Goal: Task Accomplishment & Management: Manage account settings

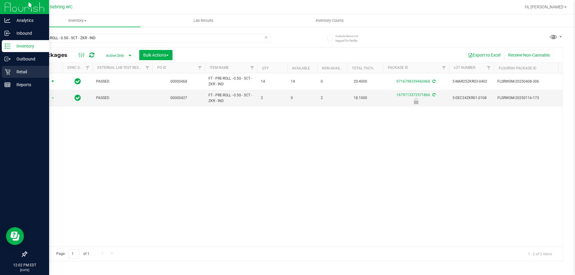
click at [8, 68] on div "Retail" at bounding box center [25, 72] width 47 height 12
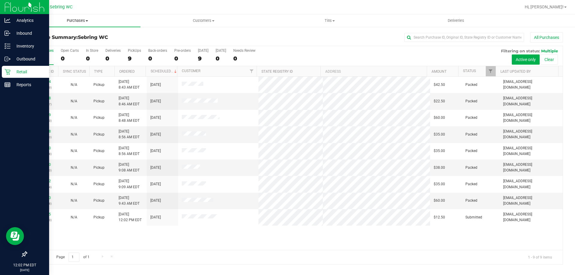
click at [79, 20] on span "Purchases" at bounding box center [77, 20] width 126 height 5
click at [57, 42] on li "Fulfillment" at bounding box center [77, 43] width 126 height 7
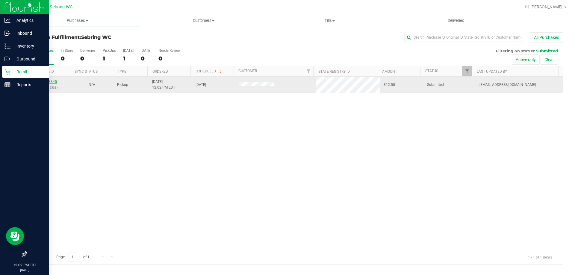
click at [48, 81] on link "11843345" at bounding box center [48, 82] width 17 height 4
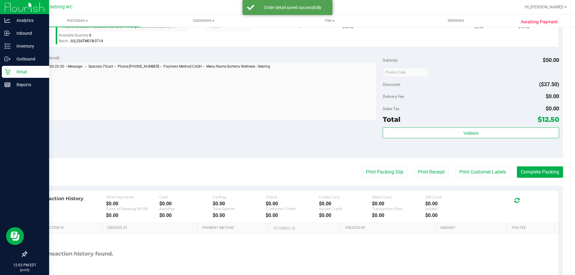
scroll to position [60, 0]
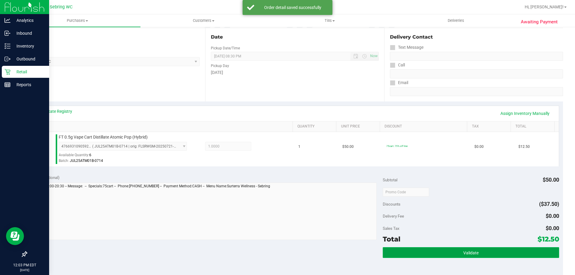
click at [418, 254] on button "Validate" at bounding box center [471, 252] width 176 height 11
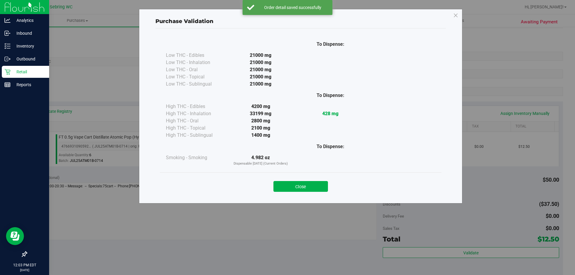
drag, startPoint x: 277, startPoint y: 184, endPoint x: 281, endPoint y: 184, distance: 3.9
click at [279, 184] on button "Close" at bounding box center [300, 186] width 54 height 11
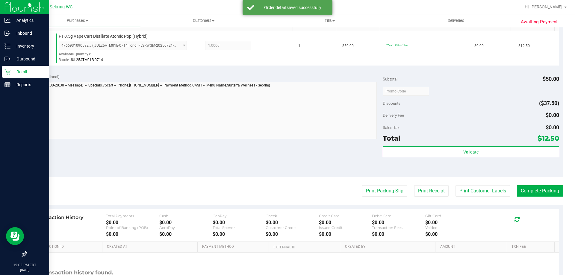
scroll to position [214, 0]
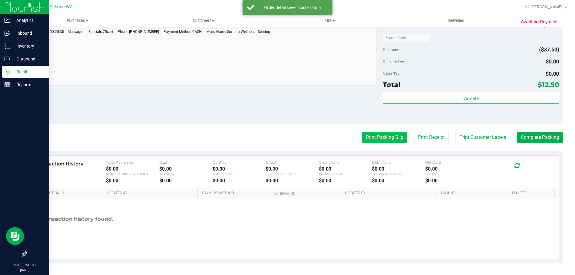
click at [384, 134] on button "Print Packing Slip" at bounding box center [384, 137] width 45 height 11
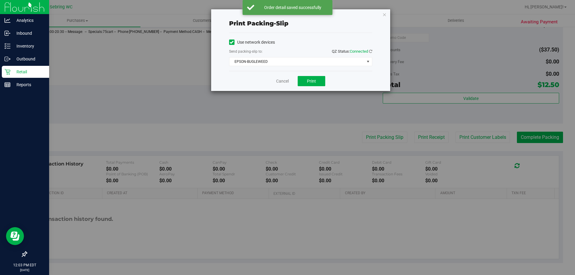
click at [305, 88] on div "Cancel Print" at bounding box center [300, 81] width 143 height 20
click at [305, 85] on button "Print" at bounding box center [312, 81] width 28 height 10
click at [346, 147] on div "Print packing-slip Use network devices Send packing-slip to: QZ Status: Connect…" at bounding box center [289, 137] width 579 height 275
click at [281, 81] on link "Cancel" at bounding box center [282, 81] width 13 height 6
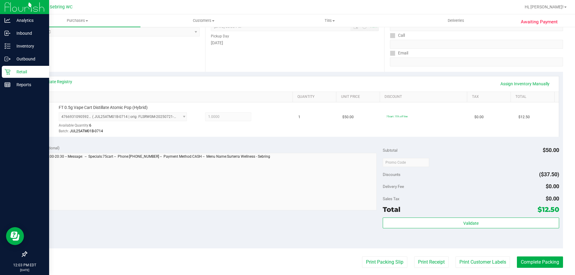
scroll to position [184, 0]
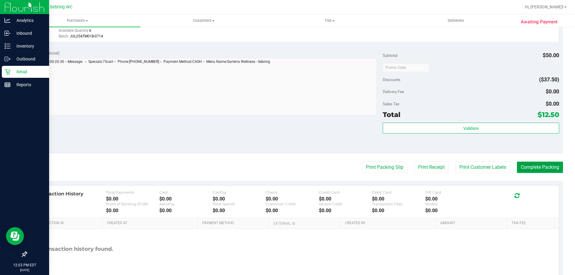
click at [527, 169] on button "Complete Packing" at bounding box center [540, 167] width 46 height 11
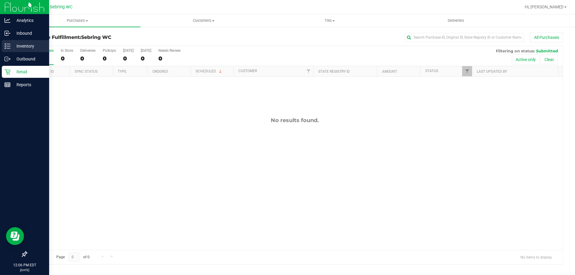
click at [12, 42] on div "Inventory" at bounding box center [25, 46] width 47 height 12
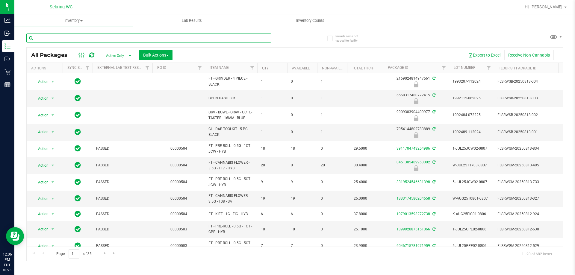
click at [74, 40] on input "text" at bounding box center [148, 38] width 245 height 9
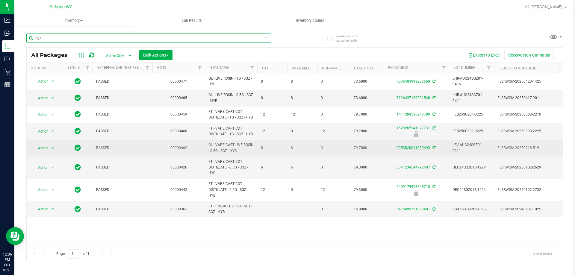
type input "sgz"
click at [409, 150] on link "0953820011830493" at bounding box center [413, 148] width 34 height 4
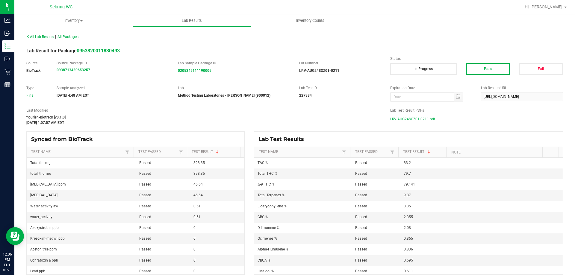
click at [408, 119] on span "LRV-AUG24SGZ01-0211.pdf" at bounding box center [412, 119] width 45 height 9
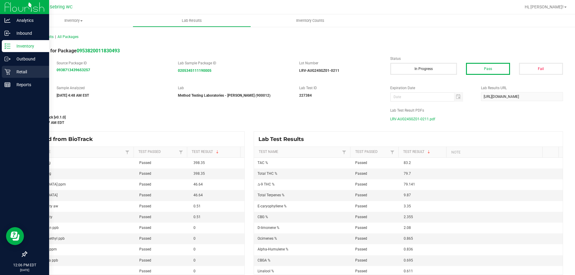
click at [7, 66] on div "Retail" at bounding box center [25, 72] width 47 height 12
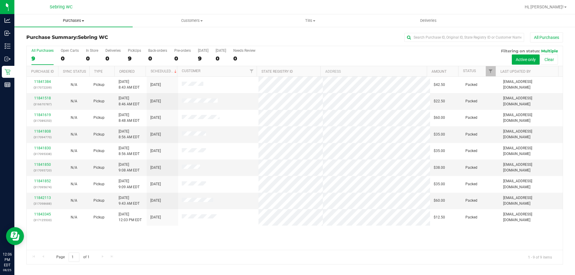
click at [70, 19] on span "Purchases" at bounding box center [73, 20] width 118 height 5
click at [43, 41] on span "Fulfillment" at bounding box center [32, 43] width 37 height 5
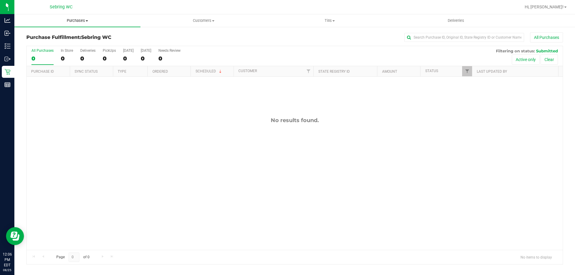
click at [72, 19] on span "Purchases" at bounding box center [77, 20] width 126 height 5
click at [43, 35] on span "Summary of purchases" at bounding box center [44, 36] width 61 height 5
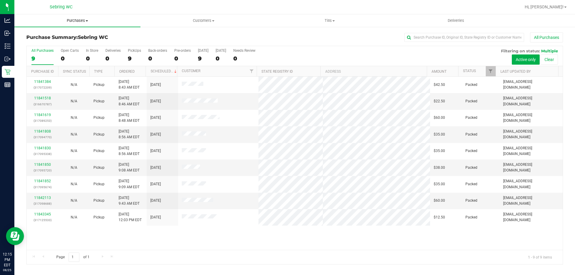
click at [77, 16] on uib-tab-heading "Purchases Summary of purchases Fulfillment All purchases" at bounding box center [77, 20] width 126 height 13
click at [46, 44] on span "Fulfillment" at bounding box center [32, 43] width 37 height 5
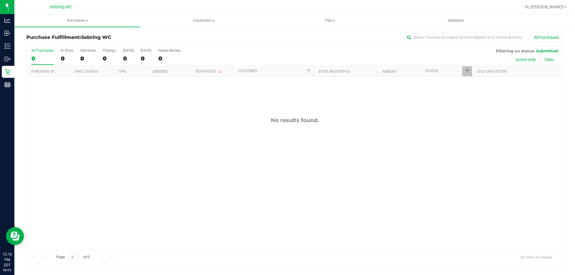
click at [331, 161] on div "No results found." at bounding box center [295, 184] width 536 height 214
click at [75, 19] on span "Purchases" at bounding box center [77, 20] width 126 height 5
click at [60, 41] on li "Fulfillment" at bounding box center [77, 43] width 126 height 7
click at [75, 23] on span "Purchases" at bounding box center [77, 20] width 126 height 5
click at [42, 40] on li "Fulfillment" at bounding box center [77, 43] width 126 height 7
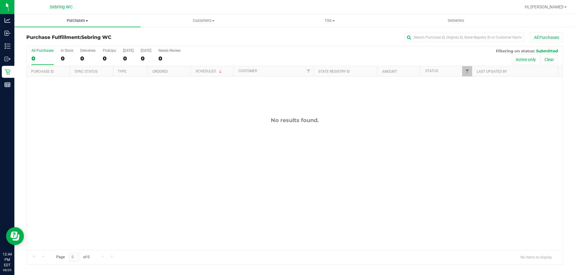
click at [74, 19] on span "Purchases" at bounding box center [77, 20] width 126 height 5
click at [31, 45] on span "Fulfillment" at bounding box center [32, 43] width 37 height 5
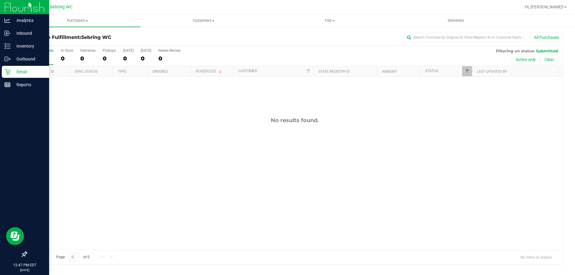
click at [10, 72] on icon at bounding box center [7, 72] width 6 height 6
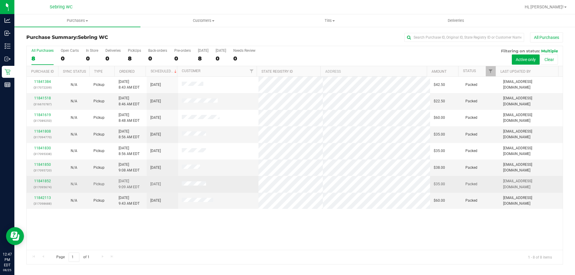
click at [39, 179] on div "11841852 (317095674)" at bounding box center [42, 183] width 24 height 11
click at [41, 180] on link "11841852" at bounding box center [42, 181] width 17 height 4
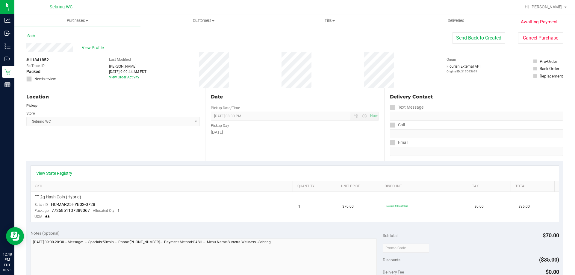
click at [34, 34] on link "Back" at bounding box center [30, 36] width 9 height 4
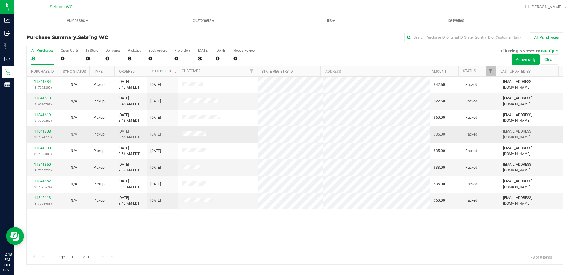
click at [47, 129] on link "11841808" at bounding box center [42, 131] width 17 height 4
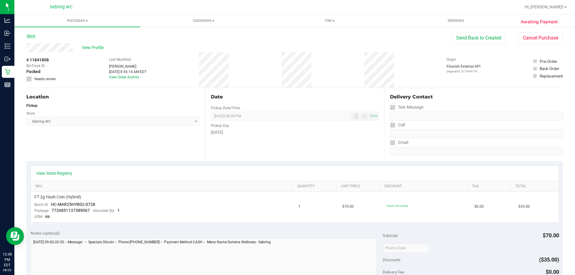
click at [33, 38] on link "Back" at bounding box center [30, 36] width 9 height 4
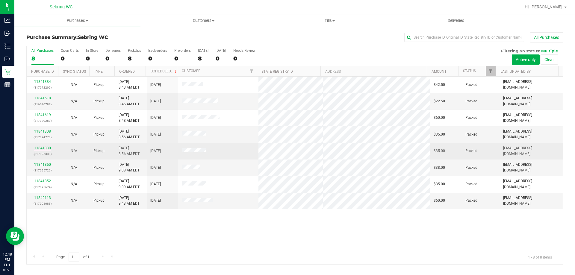
click at [40, 148] on link "11841830" at bounding box center [42, 148] width 17 height 4
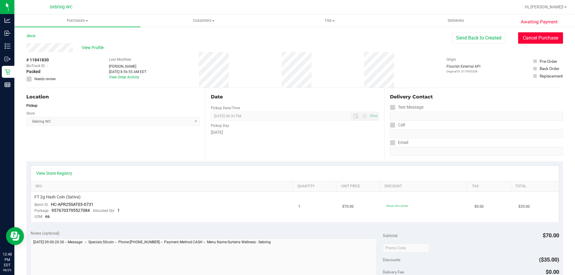
click at [535, 40] on button "Cancel Purchase" at bounding box center [540, 37] width 45 height 11
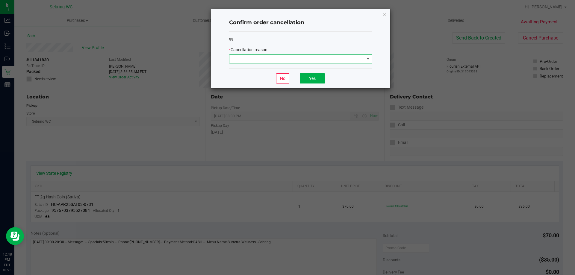
click at [295, 55] on span at bounding box center [296, 59] width 135 height 8
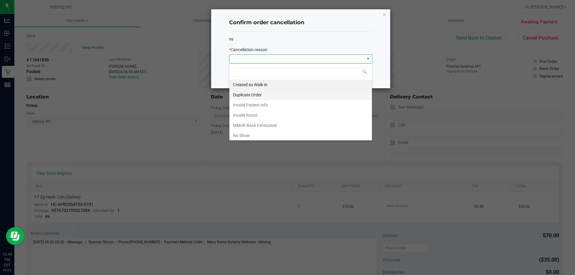
click at [257, 94] on li "Duplicate Order" at bounding box center [300, 95] width 143 height 10
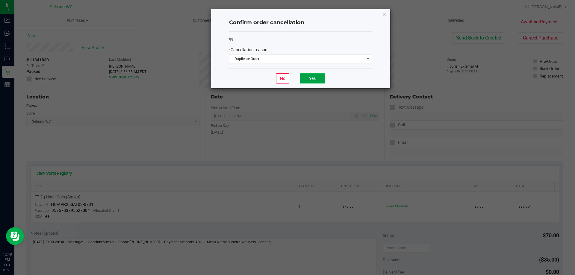
click at [308, 76] on button "Yes" at bounding box center [312, 78] width 25 height 10
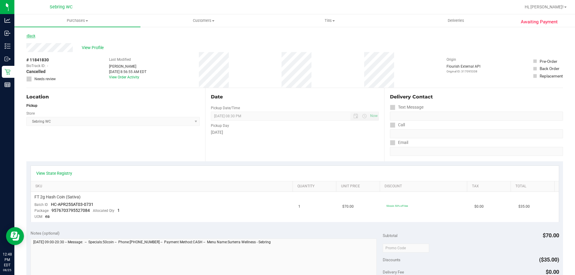
click at [33, 34] on link "Back" at bounding box center [30, 36] width 9 height 4
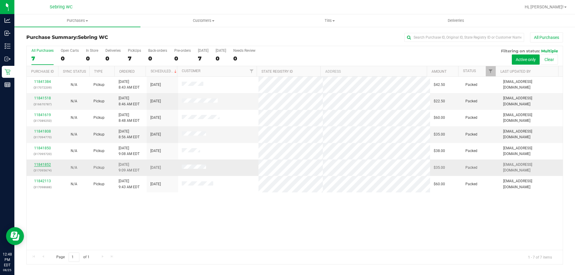
click at [47, 166] on link "11841852" at bounding box center [42, 165] width 17 height 4
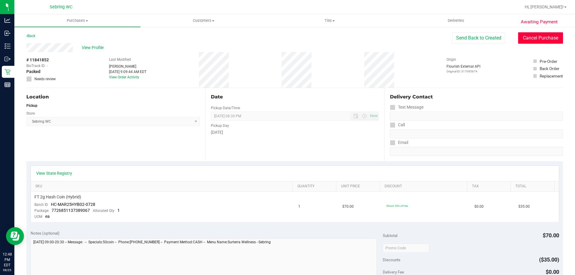
click at [531, 37] on button "Cancel Purchase" at bounding box center [540, 37] width 45 height 11
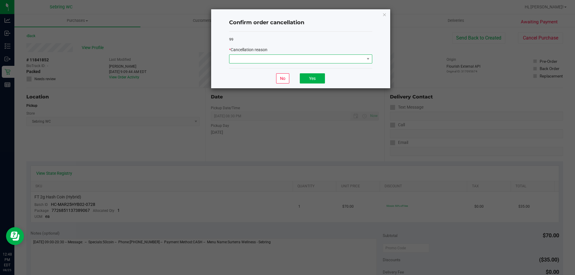
click at [346, 58] on span at bounding box center [296, 59] width 135 height 8
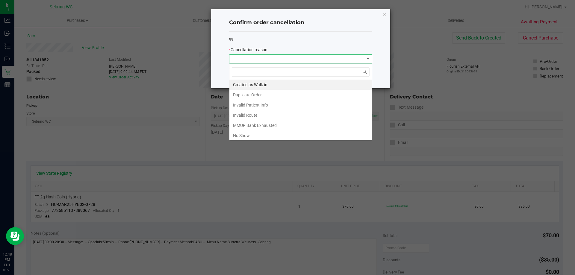
scroll to position [9, 143]
click at [257, 95] on li "Duplicate Order" at bounding box center [300, 95] width 143 height 10
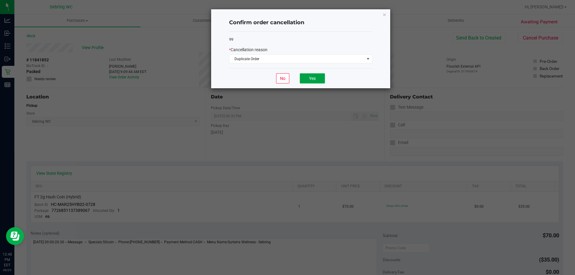
click at [308, 75] on button "Yes" at bounding box center [312, 78] width 25 height 10
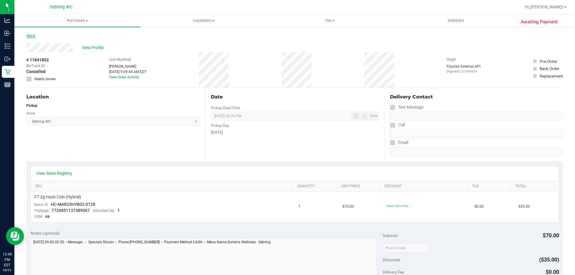
click at [33, 34] on link "Back" at bounding box center [30, 36] width 9 height 4
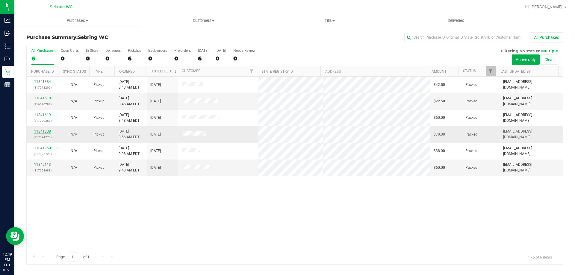
click at [41, 132] on link "11841808" at bounding box center [42, 131] width 17 height 4
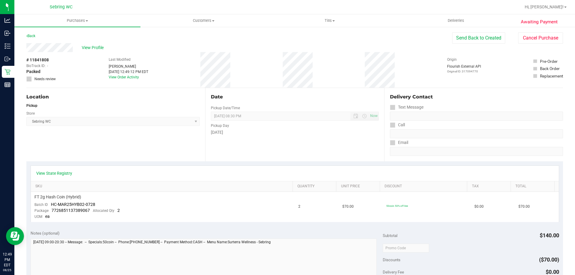
click at [28, 39] on div "Back" at bounding box center [30, 35] width 9 height 7
click at [29, 39] on div "Back" at bounding box center [30, 35] width 9 height 7
click at [32, 35] on link "Back" at bounding box center [30, 36] width 9 height 4
